Goal: Information Seeking & Learning: Understand process/instructions

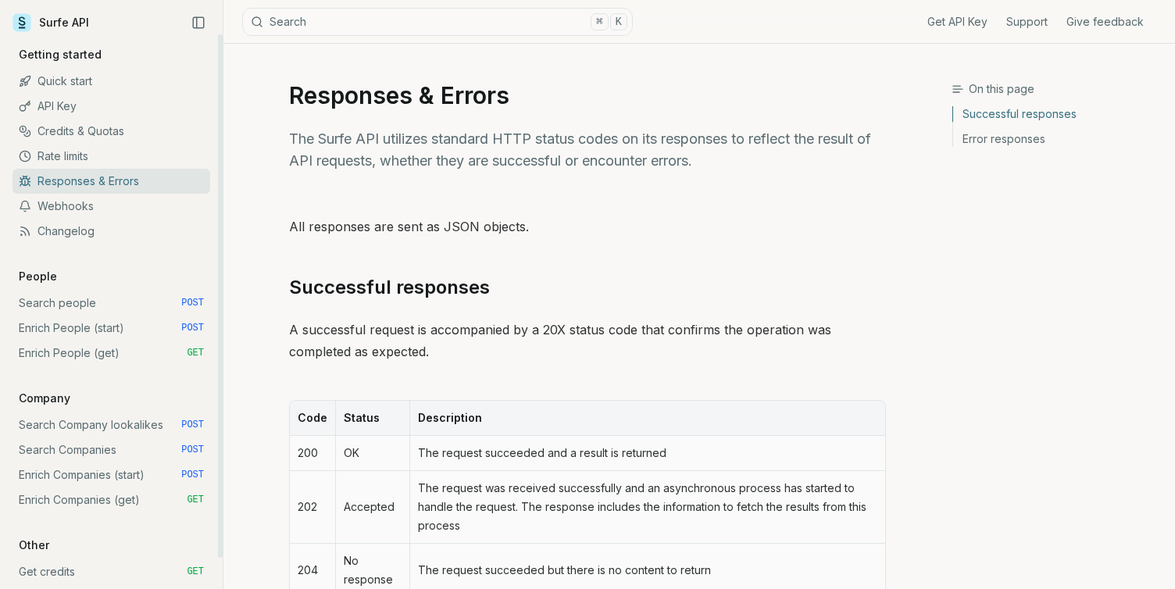
scroll to position [33, 0]
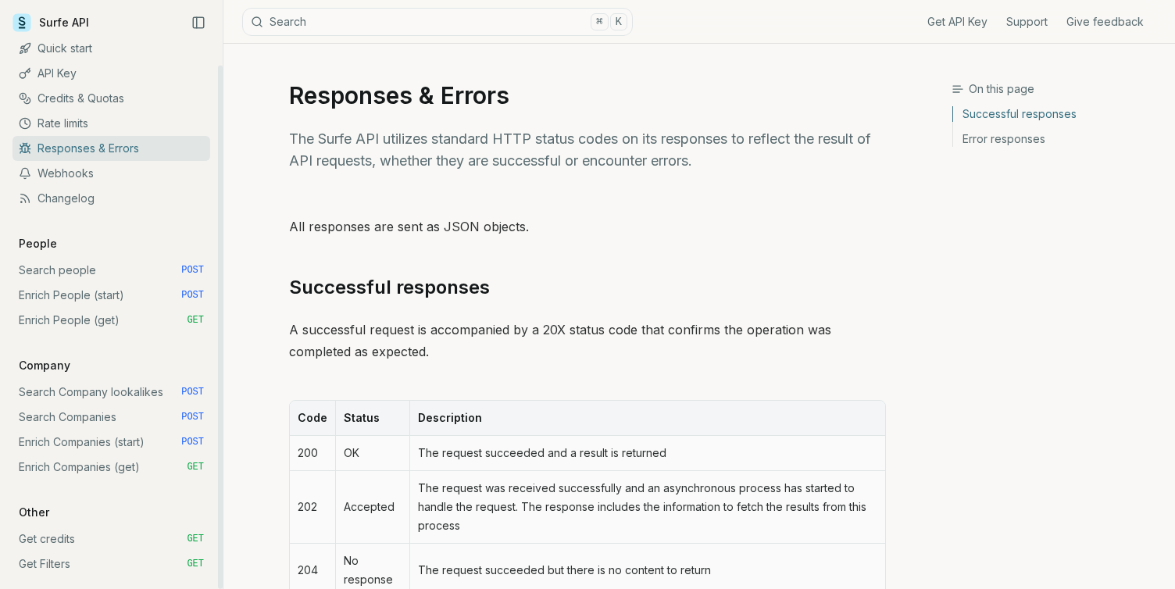
click at [66, 542] on link "Get credits GET" at bounding box center [112, 539] width 198 height 25
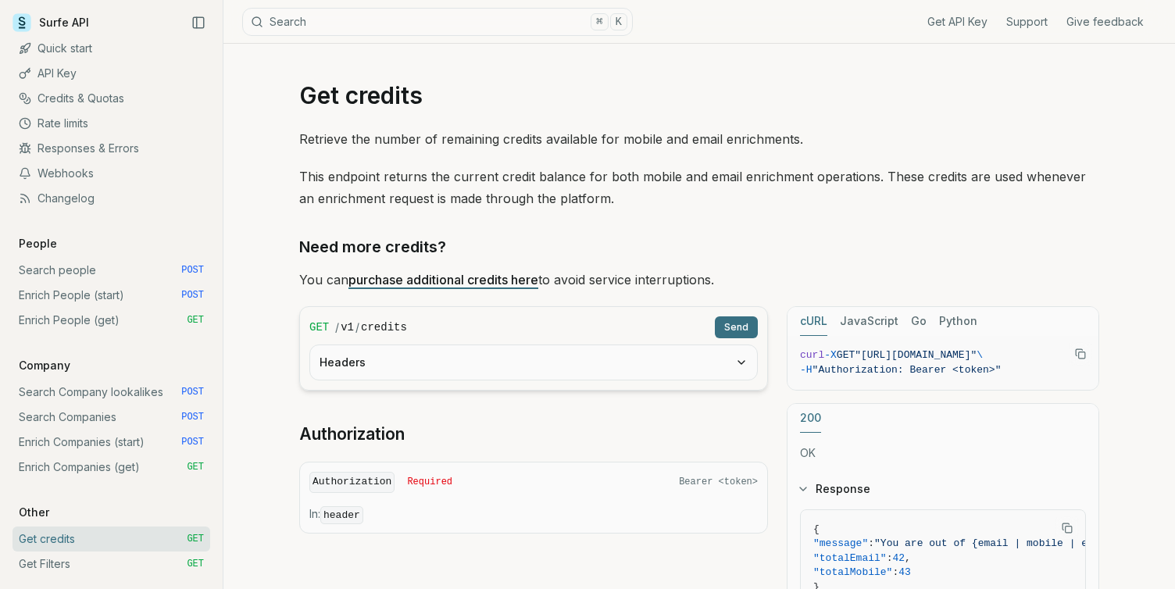
click at [416, 279] on link "purchase additional credits here" at bounding box center [444, 280] width 190 height 16
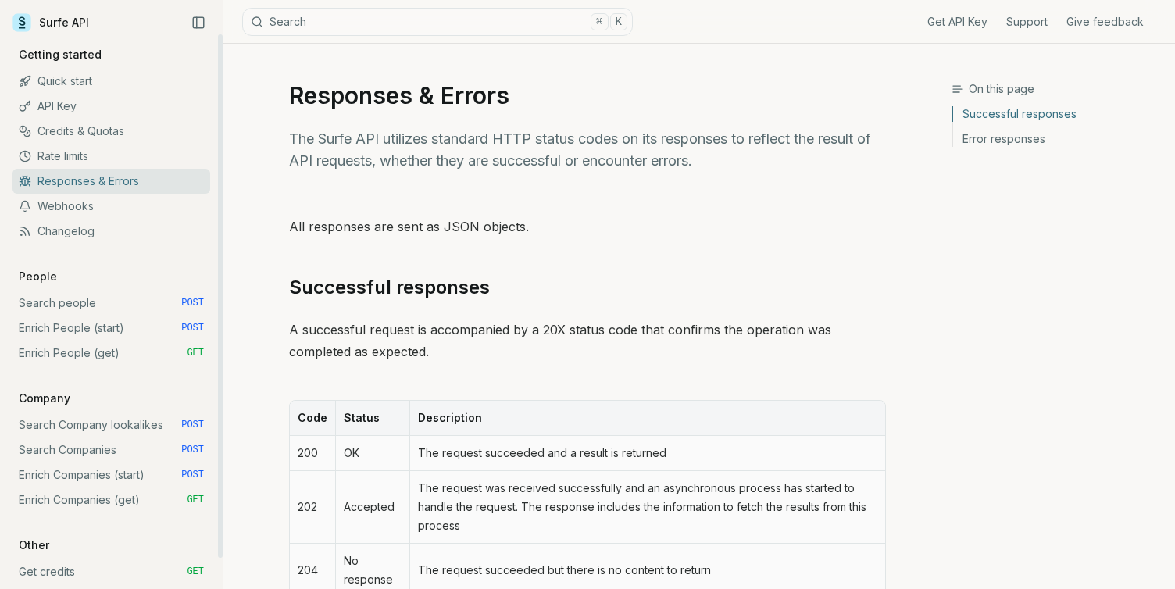
click at [80, 302] on link "Search people POST" at bounding box center [112, 303] width 198 height 25
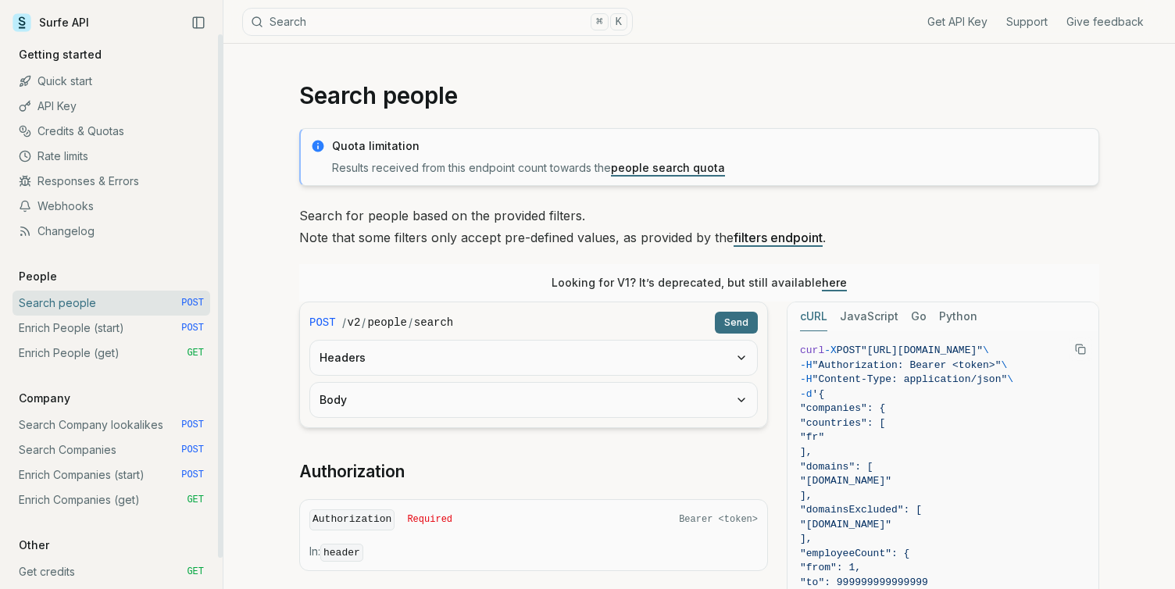
click at [95, 79] on link "Quick start" at bounding box center [112, 81] width 198 height 25
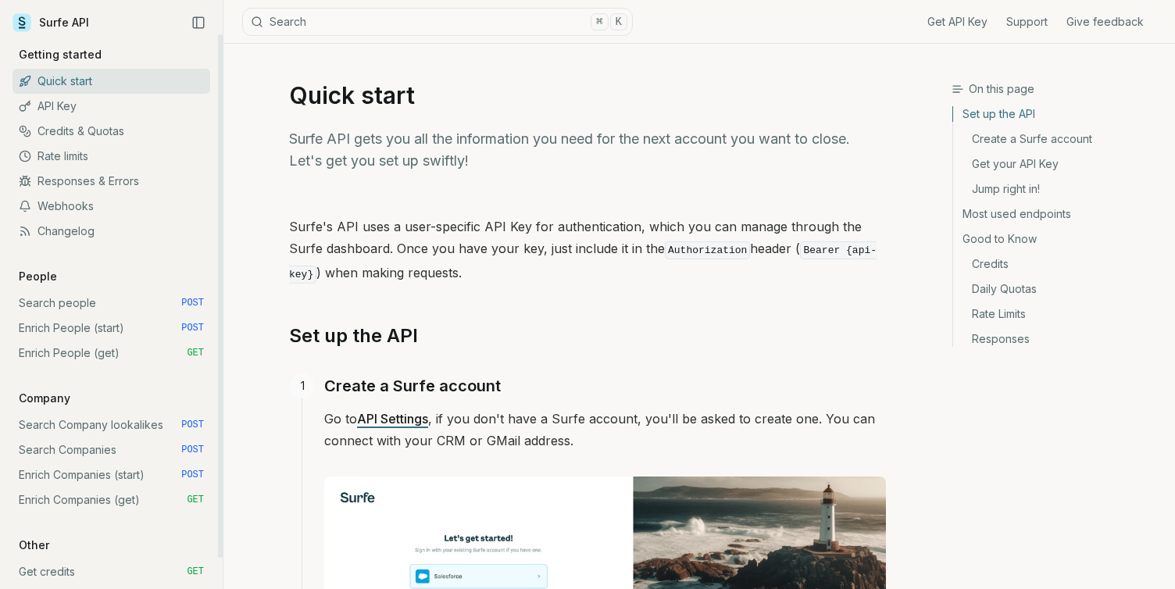
click at [78, 17] on link "Surfe API" at bounding box center [51, 22] width 77 height 23
